Goal: Register for event/course

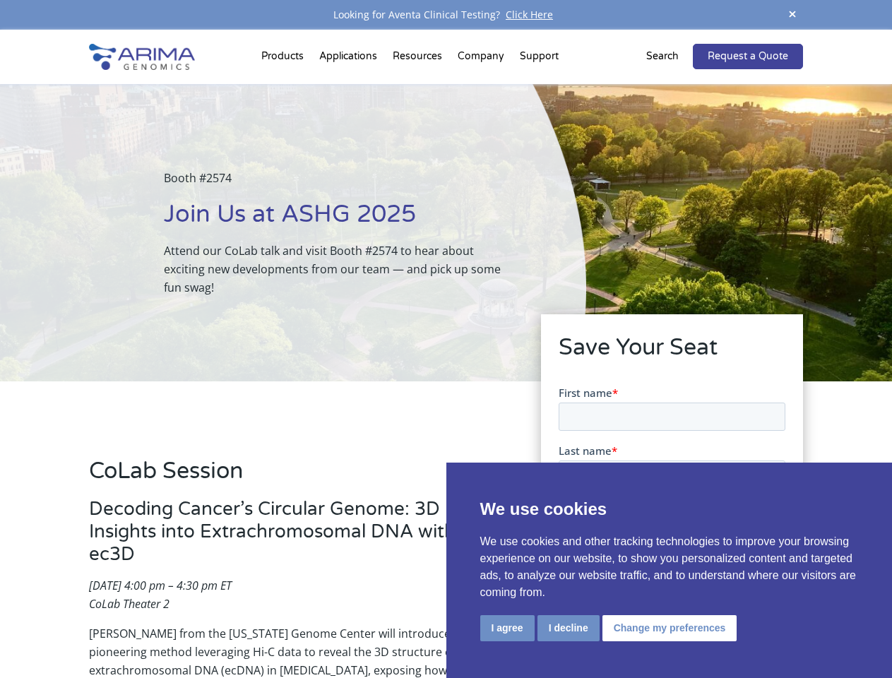
click at [446, 339] on div "Booth #2574 Join Us at ASHG 2025 Attend our CoLab talk and visit Booth #2574 to…" at bounding box center [293, 232] width 586 height 297
click at [507, 628] on button "I agree" at bounding box center [507, 628] width 54 height 26
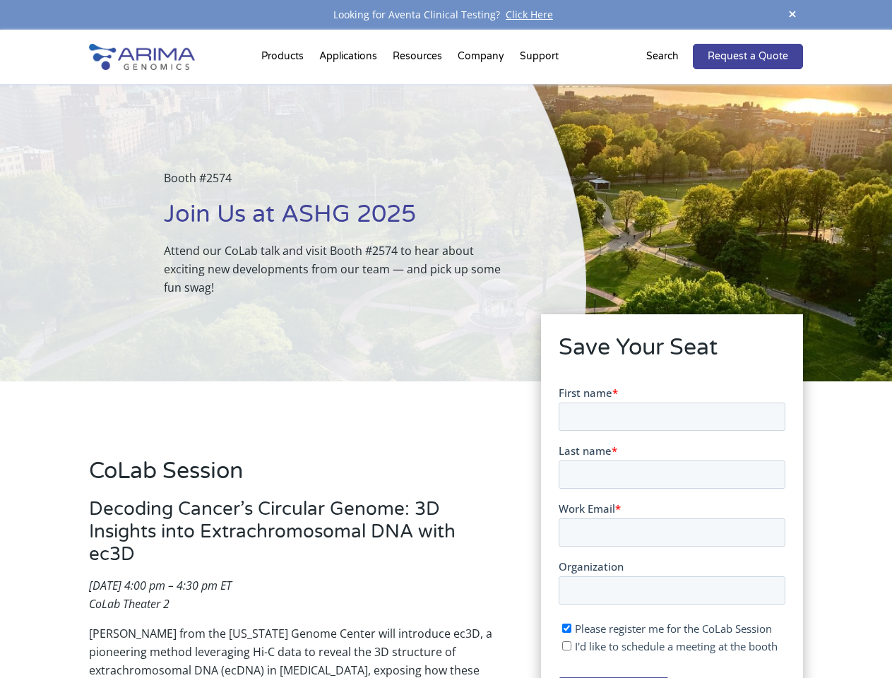
click at [567, 646] on input "I'd like to schedule a meeting at the booth" at bounding box center [566, 645] width 9 height 9
click at [667, 646] on span "I'd like to schedule a meeting at the booth" at bounding box center [675, 646] width 203 height 14
click at [571, 646] on input "I'd like to schedule a meeting at the booth" at bounding box center [566, 645] width 9 height 9
checkbox input "false"
click at [793, 15] on span at bounding box center [792, 15] width 21 height 19
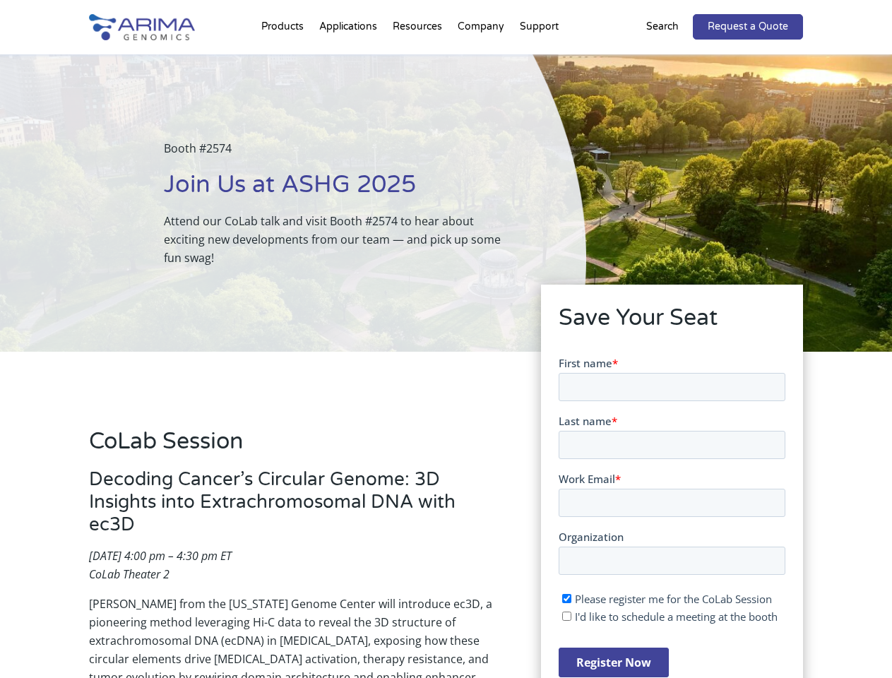
click at [285, 59] on div "Booth #2574 Join Us at ASHG 2025 Attend our CoLab talk and visit Booth #2574 to…" at bounding box center [293, 202] width 586 height 297
click at [419, 59] on div "Booth #2574 Join Us at ASHG 2025 Attend our CoLab talk and visit Booth #2574 to…" at bounding box center [293, 202] width 586 height 297
click at [482, 59] on div "Booth #2574 Join Us at ASHG 2025 Attend our CoLab talk and visit Booth #2574 to…" at bounding box center [293, 202] width 586 height 297
click at [539, 59] on div "Booth #2574 Join Us at ASHG 2025 Attend our CoLab talk and visit Booth #2574 to…" at bounding box center [293, 202] width 586 height 297
